Goal: Task Accomplishment & Management: Manage account settings

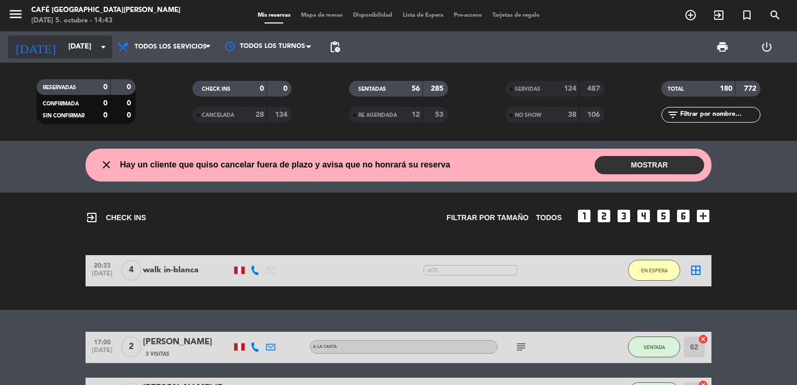
click at [97, 42] on icon "arrow_drop_down" at bounding box center [103, 47] width 13 height 13
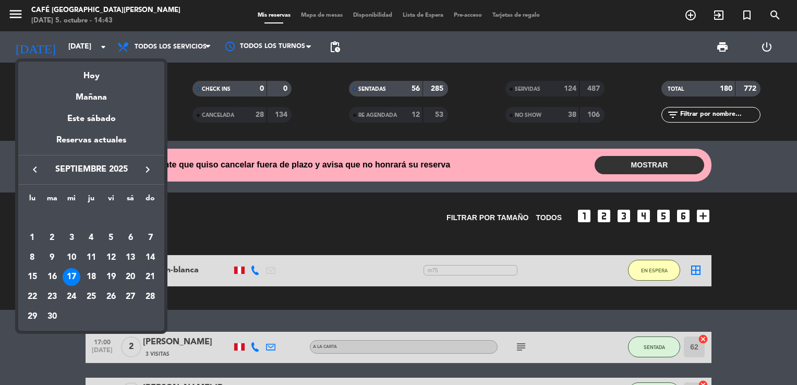
click at [146, 171] on icon "keyboard_arrow_right" at bounding box center [147, 169] width 13 height 13
click at [51, 258] on div "7" at bounding box center [52, 258] width 18 height 18
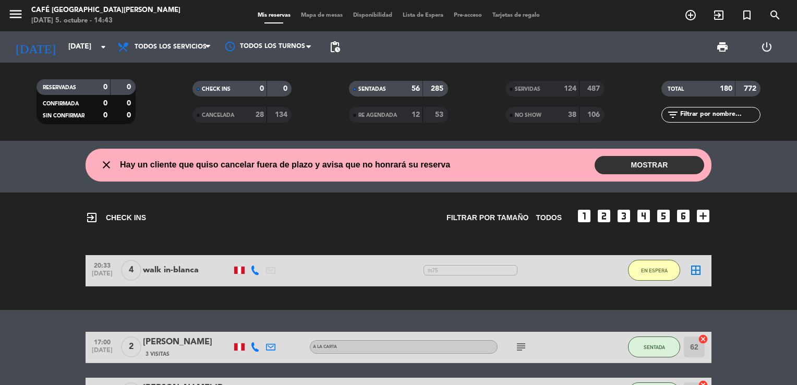
type input "[DATE]"
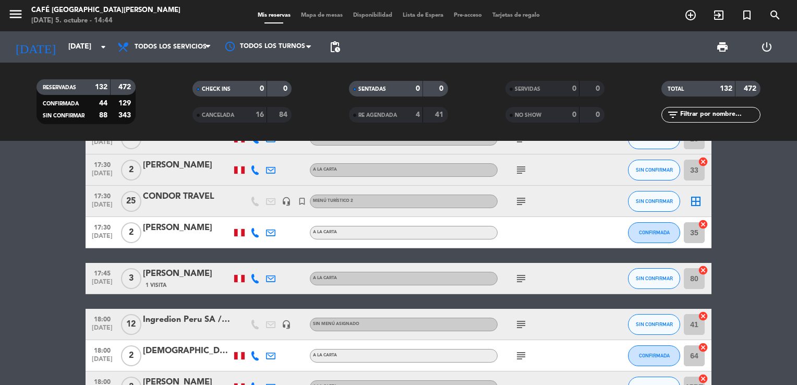
scroll to position [1314, 0]
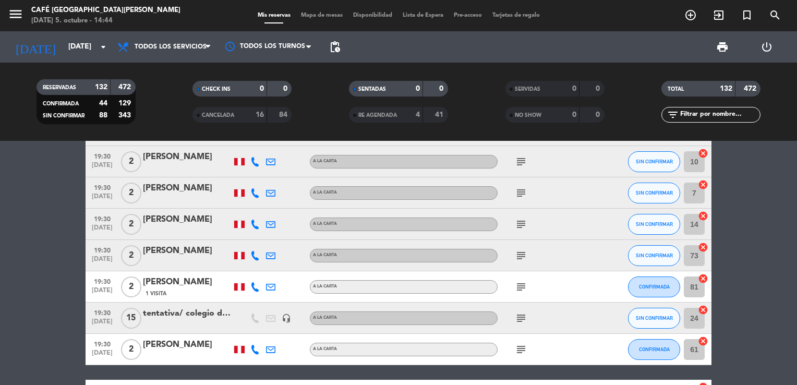
scroll to position [2503, 0]
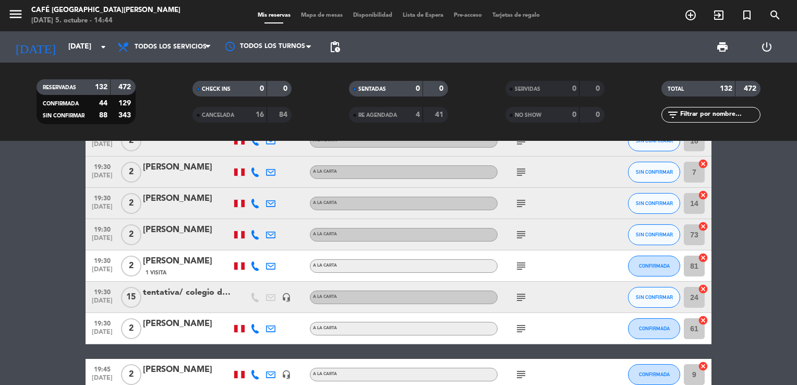
click at [197, 294] on div "tentativa/ colegio de ingenieros" at bounding box center [187, 293] width 89 height 14
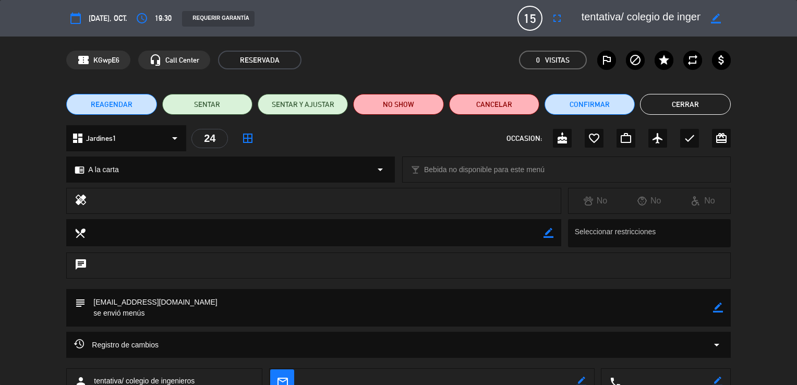
click at [178, 310] on textarea at bounding box center [399, 308] width 627 height 38
click at [716, 306] on icon "border_color" at bounding box center [718, 307] width 10 height 10
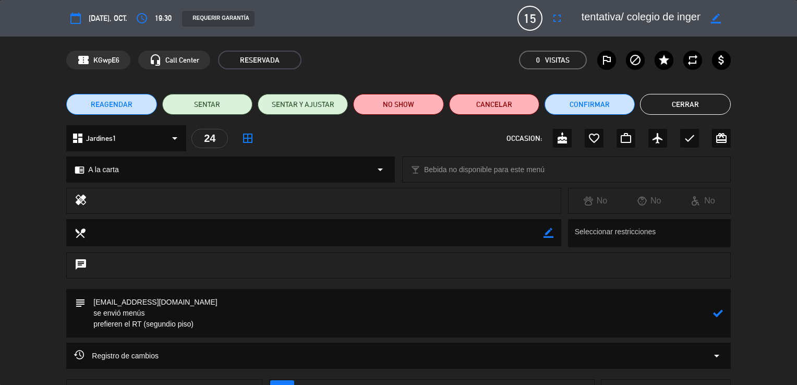
drag, startPoint x: 93, startPoint y: 300, endPoint x: 223, endPoint y: 330, distance: 132.7
click at [223, 330] on textarea at bounding box center [399, 313] width 627 height 49
paste textarea "MENÚ 4 Abre bocas pasados en mesa: Canapés de palmitos con tocino crocante Papi…"
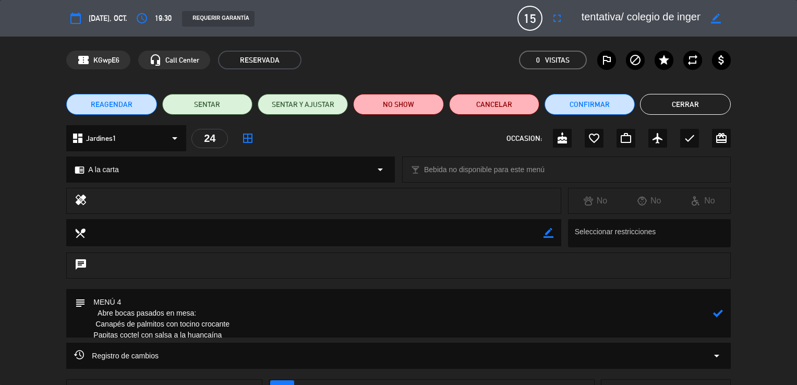
scroll to position [118, 0]
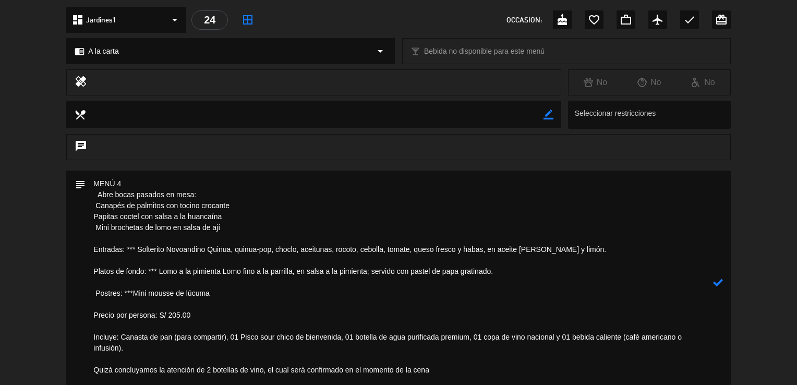
click at [128, 178] on textarea at bounding box center [399, 283] width 627 height 224
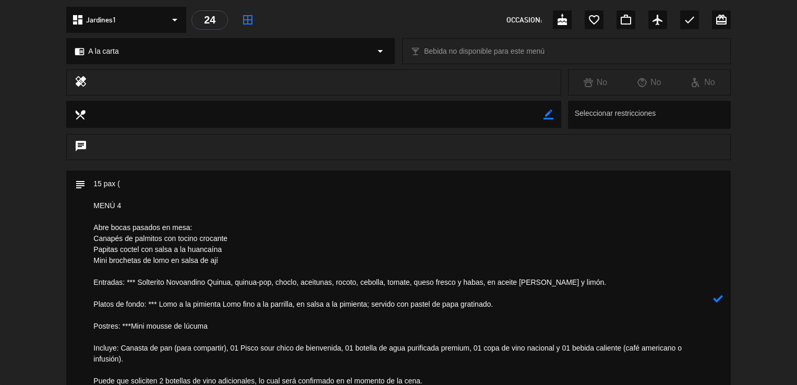
click at [121, 181] on textarea at bounding box center [399, 299] width 627 height 257
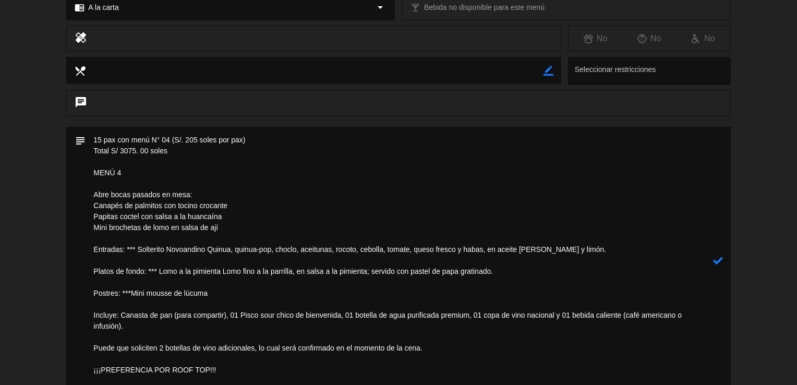
scroll to position [302, 0]
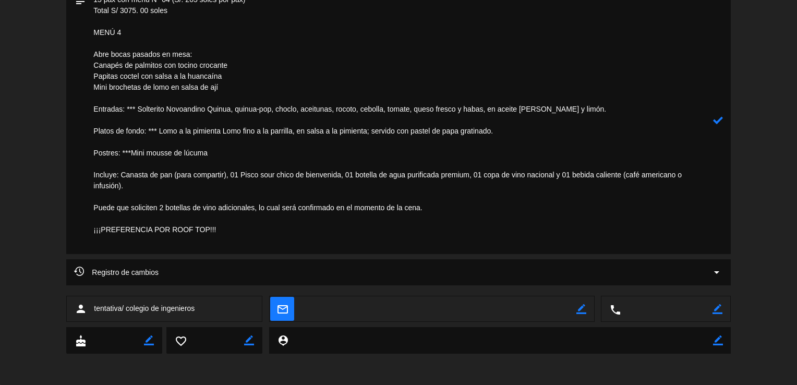
drag, startPoint x: 93, startPoint y: 137, endPoint x: 292, endPoint y: 241, distance: 224.9
click at [292, 241] on textarea at bounding box center [399, 120] width 627 height 268
click at [720, 118] on icon at bounding box center [718, 120] width 10 height 10
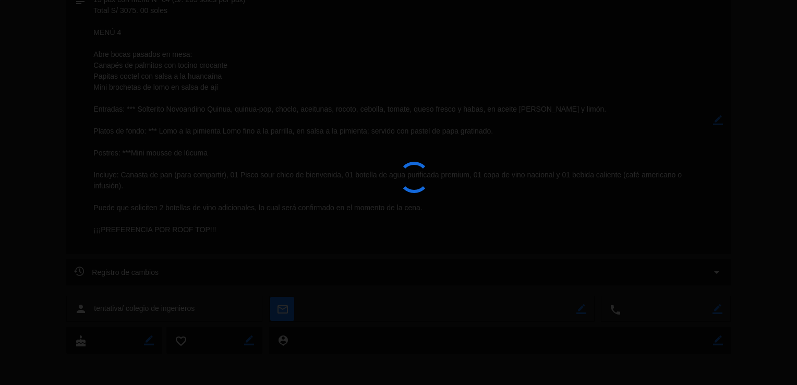
type textarea "15 pax con menú N° 04 (S/. 205 soles por pax) Total S/ 3075. 00 soles MENÚ 4 Ab…"
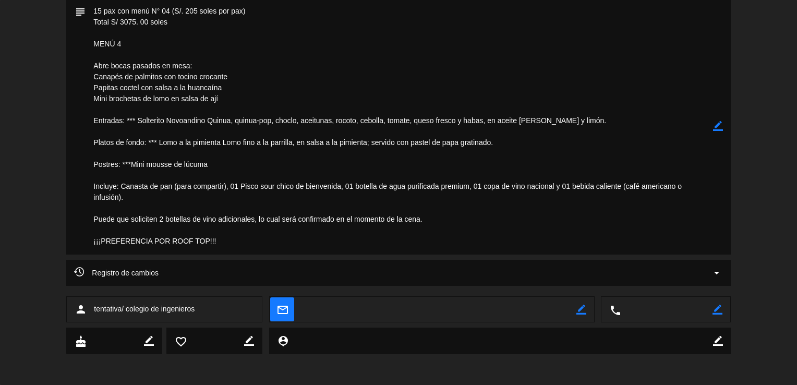
click at [771, 163] on div "subject border_color" at bounding box center [398, 129] width 797 height 262
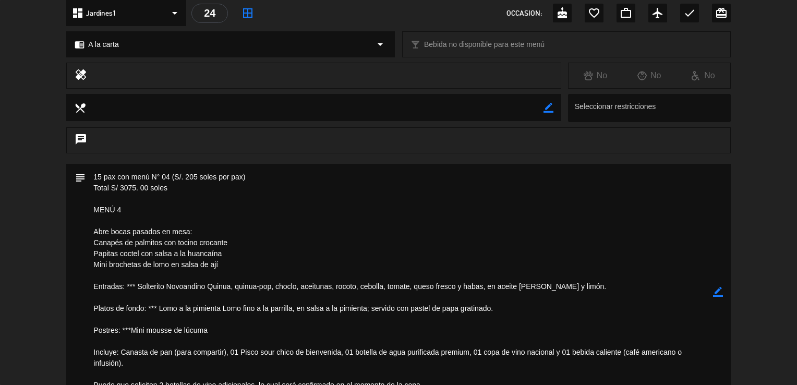
scroll to position [0, 0]
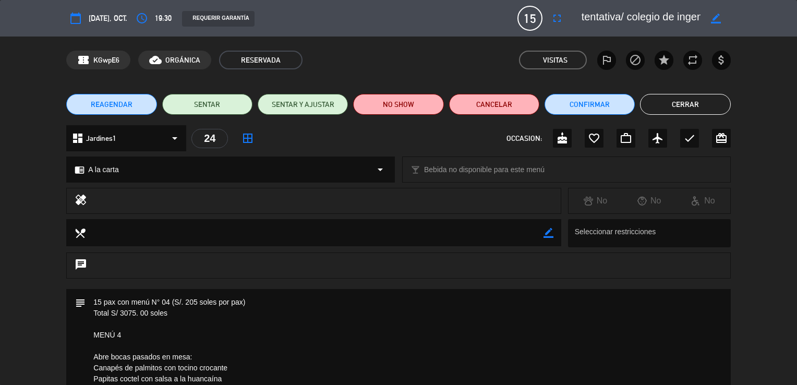
click at [691, 108] on button "Cerrar" at bounding box center [685, 104] width 90 height 21
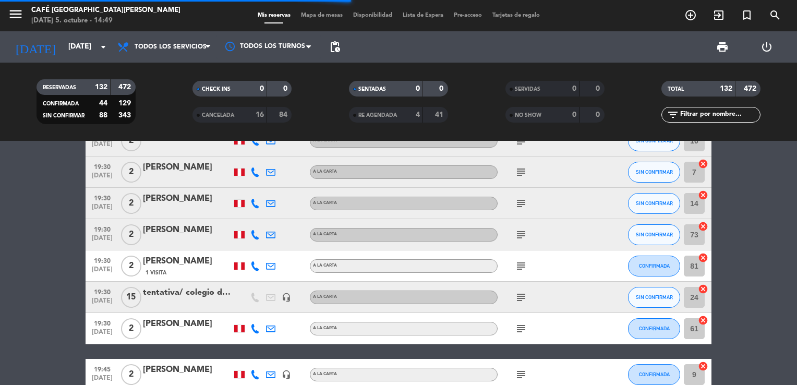
click at [174, 298] on div "tentativa/ colegio de ingenieros" at bounding box center [187, 293] width 89 height 14
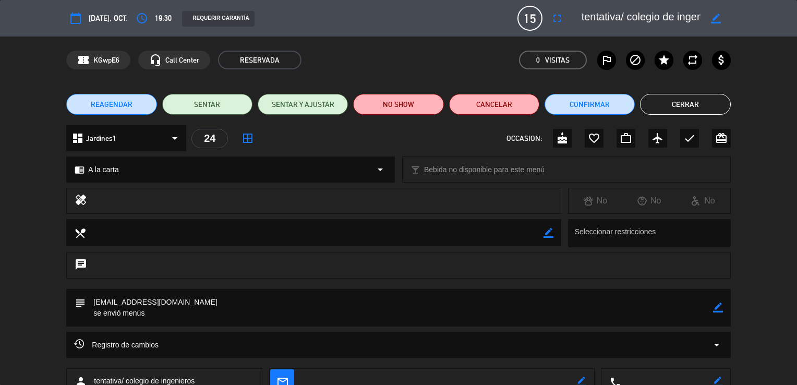
click at [715, 18] on icon "border_color" at bounding box center [716, 19] width 10 height 10
type textarea "colegio de ingenieros"
click at [716, 20] on icon at bounding box center [716, 19] width 10 height 10
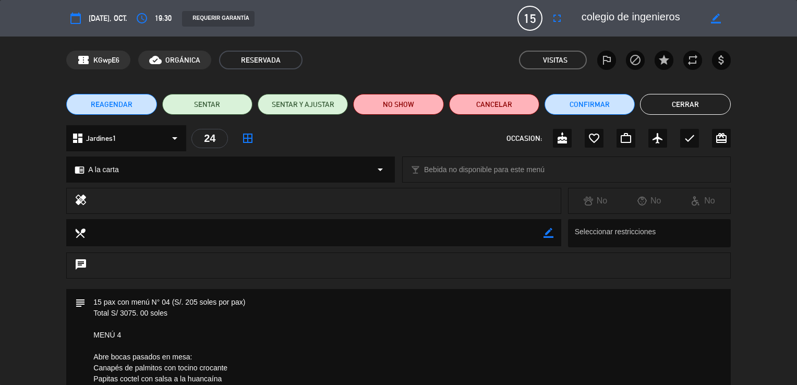
click at [779, 227] on div "local_dining border_color Seleccionar restricciones" at bounding box center [398, 235] width 797 height 33
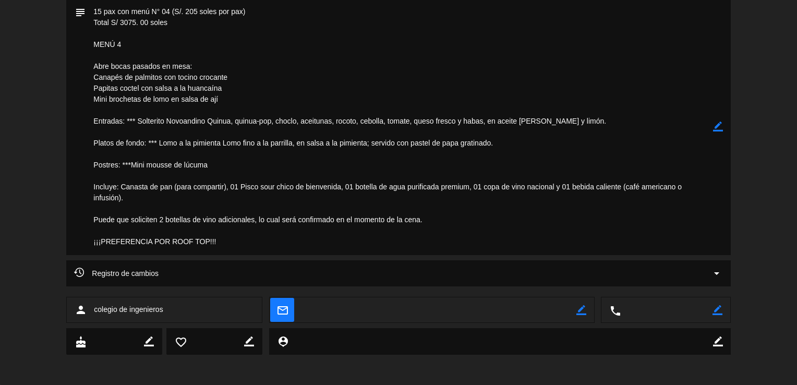
scroll to position [291, 0]
click at [716, 130] on icon "border_color" at bounding box center [718, 126] width 10 height 10
click at [181, 25] on textarea at bounding box center [399, 126] width 627 height 257
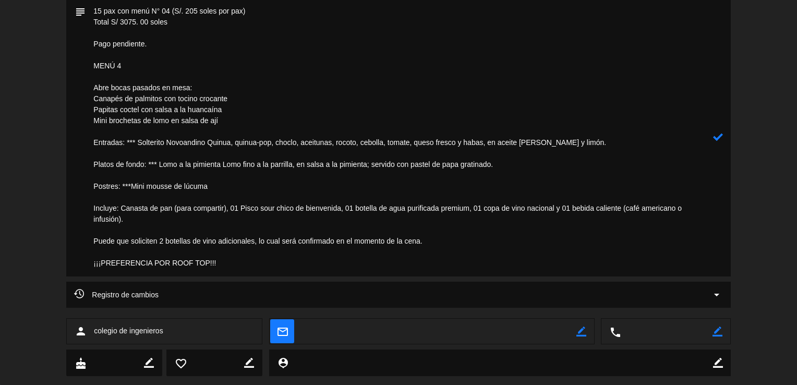
type textarea "15 pax con menú N° 04 (S/. 205 soles por pax) Total S/ 3075. 00 soles Pago pend…"
click at [766, 145] on div "subject" at bounding box center [398, 140] width 797 height 284
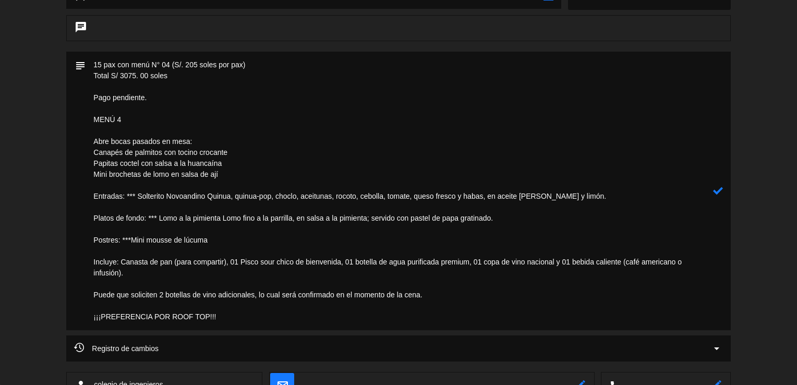
scroll to position [229, 0]
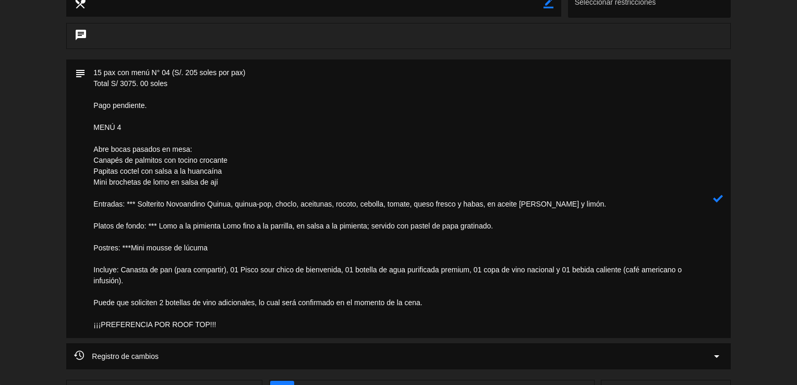
click at [718, 201] on icon at bounding box center [718, 198] width 10 height 10
click at [719, 200] on icon "border_color" at bounding box center [718, 198] width 10 height 10
click at [719, 200] on icon at bounding box center [718, 198] width 10 height 10
drag, startPoint x: 719, startPoint y: 200, endPoint x: 765, endPoint y: 194, distance: 46.3
click at [765, 194] on edit-booking-info-modal "calendar_today [DATE], oct. access_time 19:30 REQUERIR GARANTÍA 15 colegio de i…" at bounding box center [398, 192] width 797 height 385
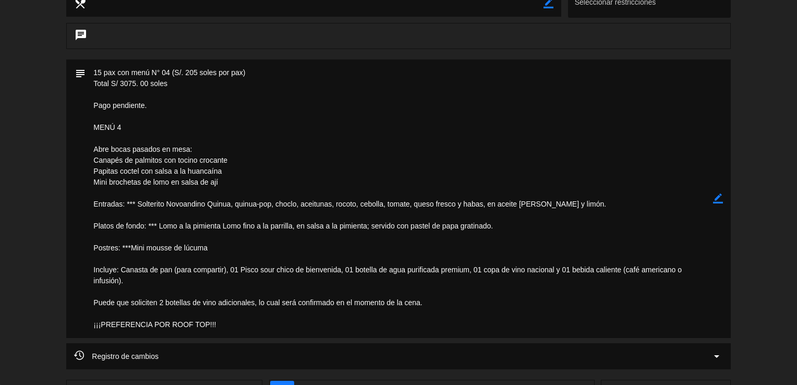
click at [765, 194] on div "subject border_color" at bounding box center [398, 201] width 797 height 284
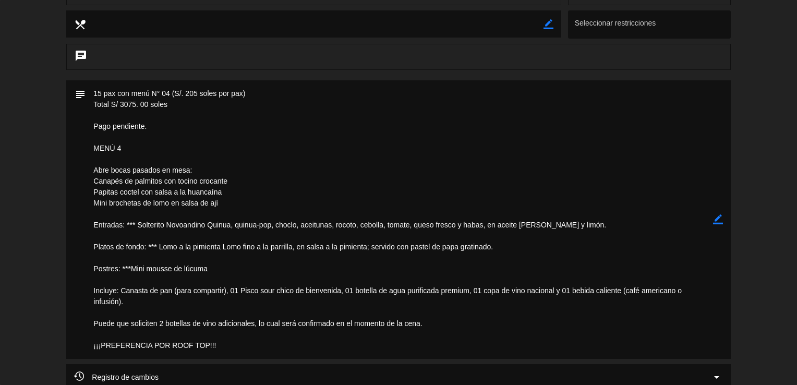
scroll to position [0, 0]
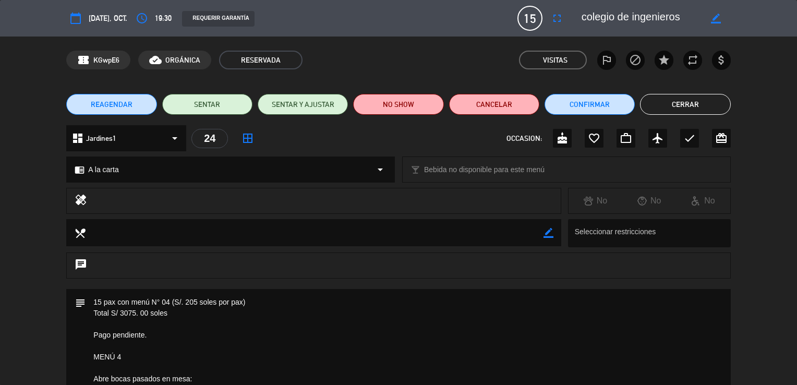
click at [682, 109] on button "Cerrar" at bounding box center [685, 104] width 90 height 21
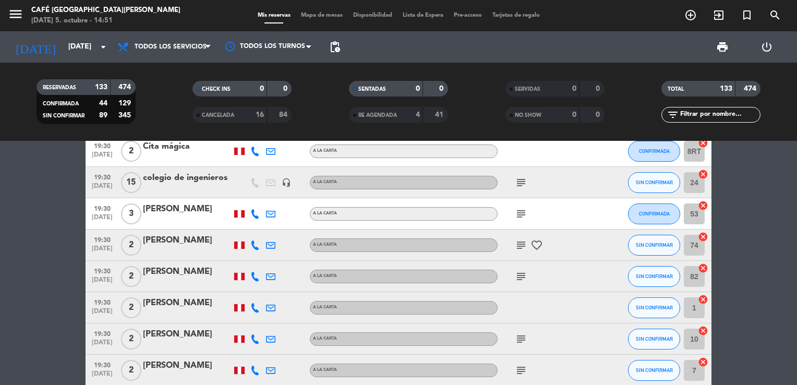
scroll to position [2316, 0]
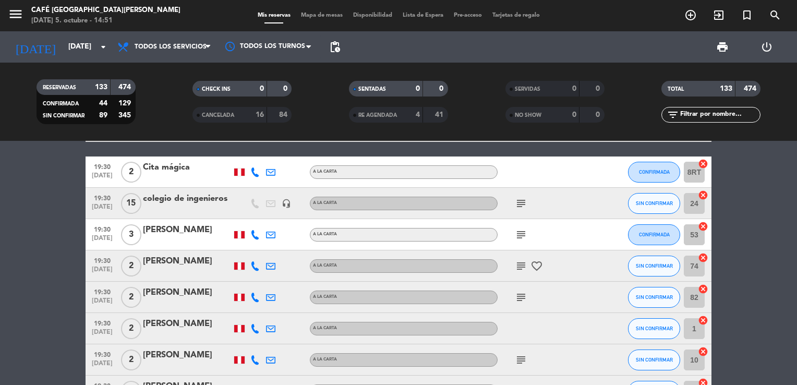
click at [185, 193] on div "colegio de ingenieros" at bounding box center [187, 199] width 89 height 14
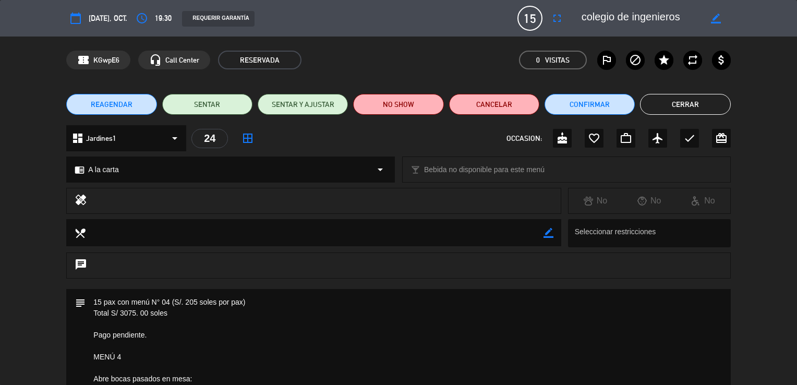
click at [793, 118] on div "REAGENDAR SENTAR SENTAR Y AJUSTAR NO SHOW Cancelar Confirmar Cerrar" at bounding box center [398, 104] width 797 height 42
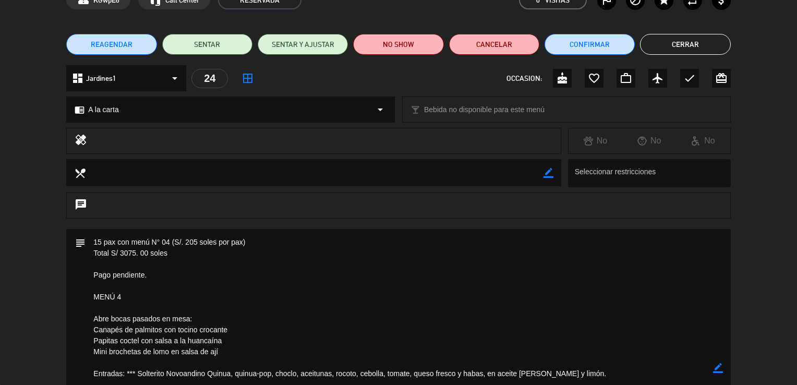
scroll to position [0, 0]
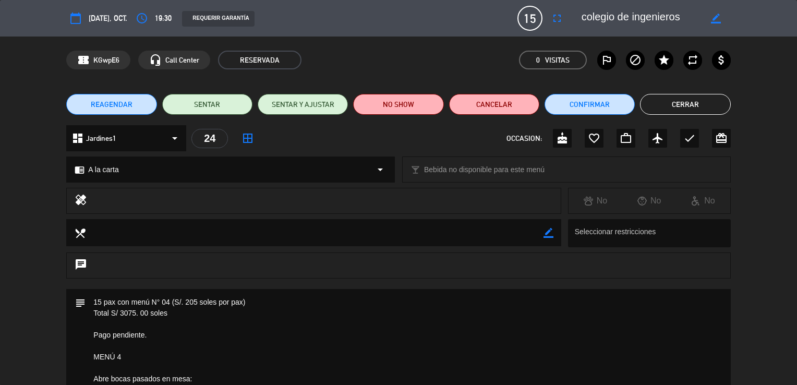
click at [680, 100] on button "Cerrar" at bounding box center [685, 104] width 90 height 21
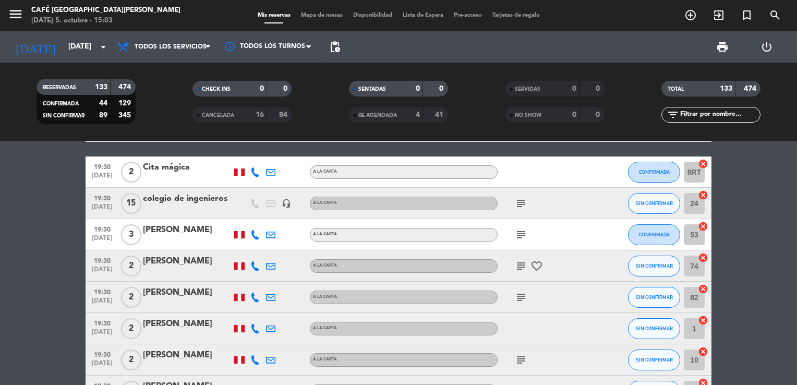
click at [744, 205] on bookings-row "11:30 [DATE] 3 Condor Travel headset_mic Especial subject CONFIRMADA 26 cancel …" at bounding box center [398, 110] width 797 height 4527
